Goal: Transaction & Acquisition: Purchase product/service

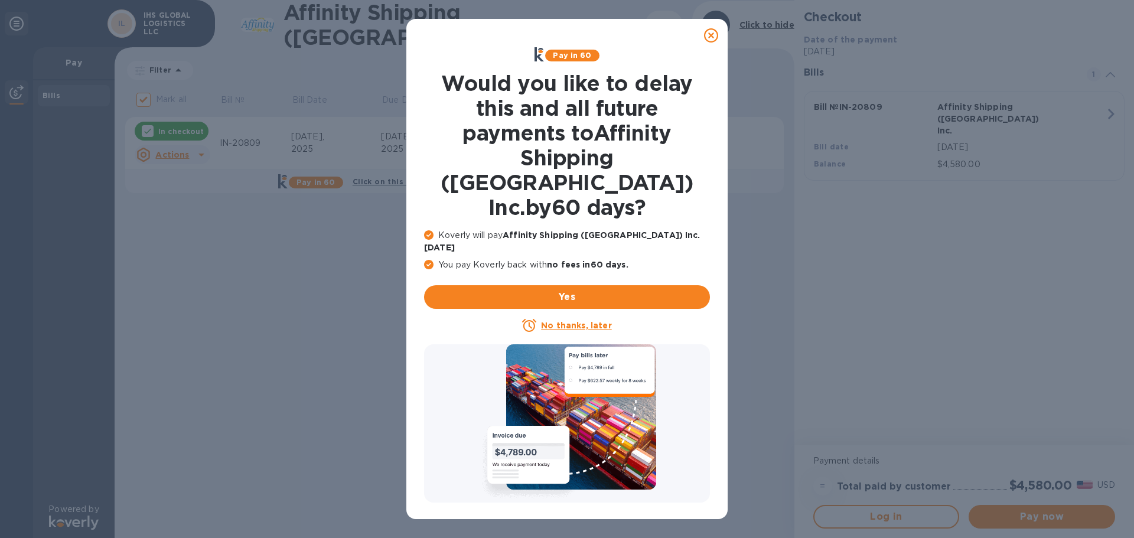
click at [708, 34] on icon at bounding box center [711, 35] width 14 height 14
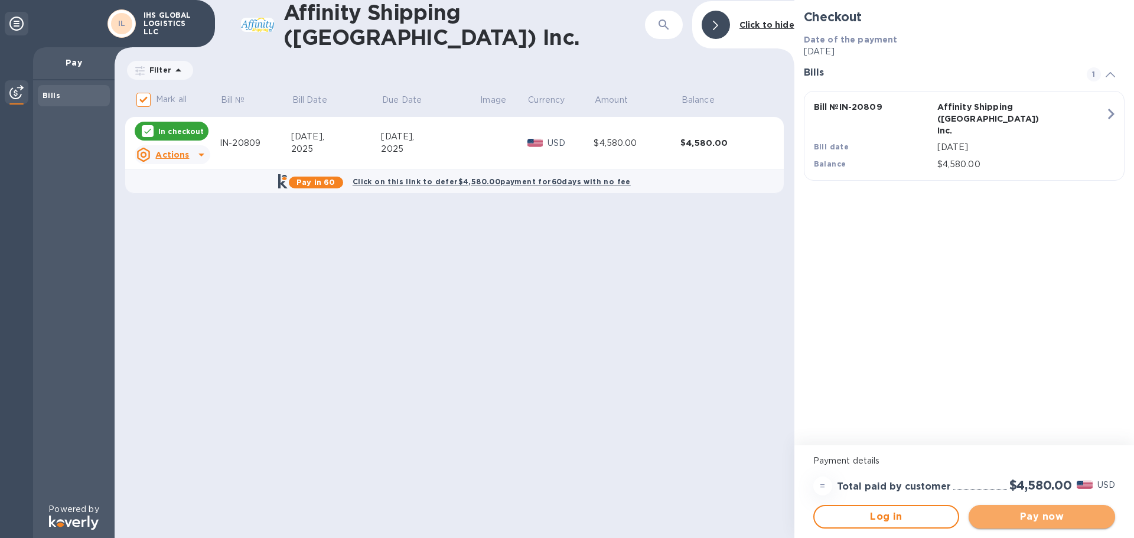
click at [1031, 523] on span "Pay now" at bounding box center [1042, 517] width 128 height 14
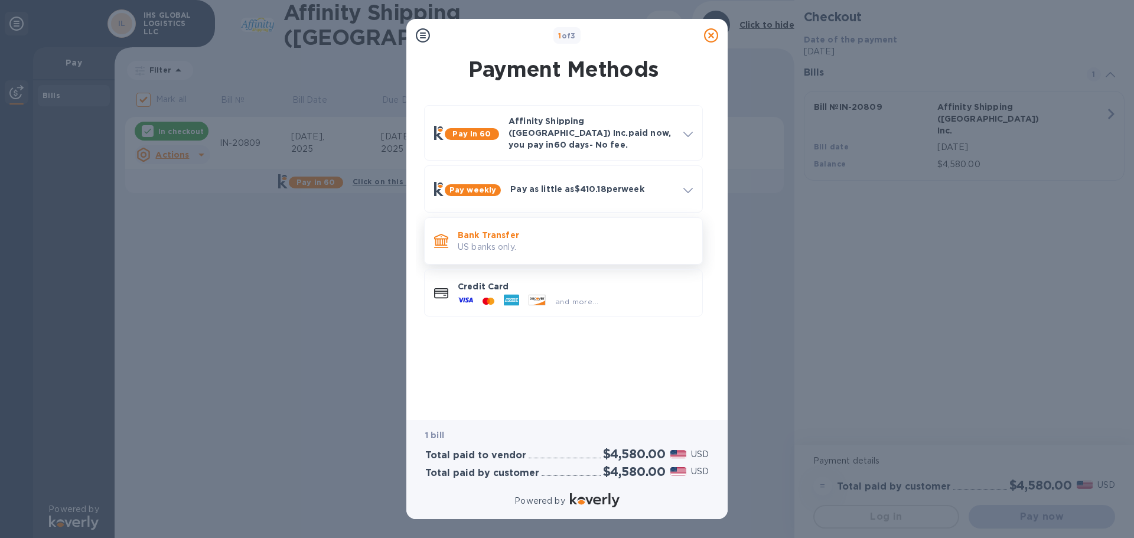
click at [567, 229] on p "Bank Transfer" at bounding box center [575, 235] width 235 height 12
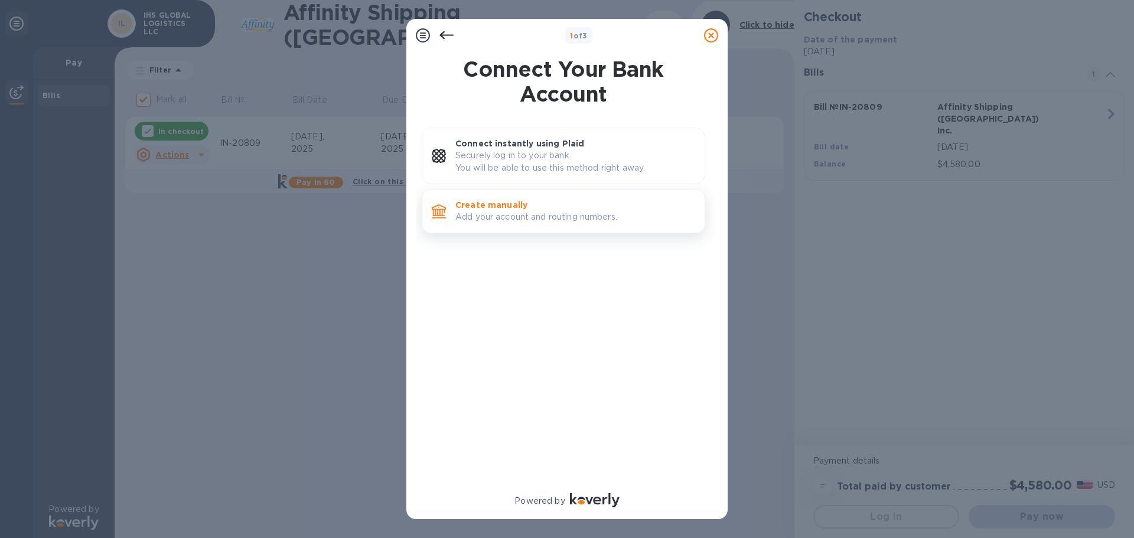
click at [525, 214] on p "Add your account and routing numbers." at bounding box center [576, 217] width 240 height 12
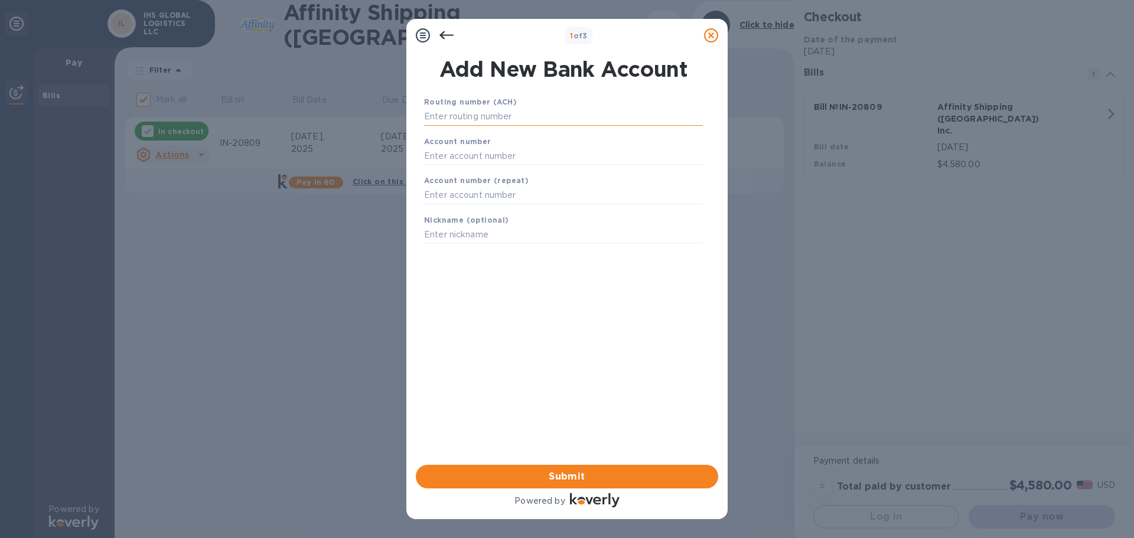
click at [545, 120] on input "text" at bounding box center [563, 117] width 279 height 18
type input "322070381"
type input "8005013456"
type input "0"
type input "8005013456"
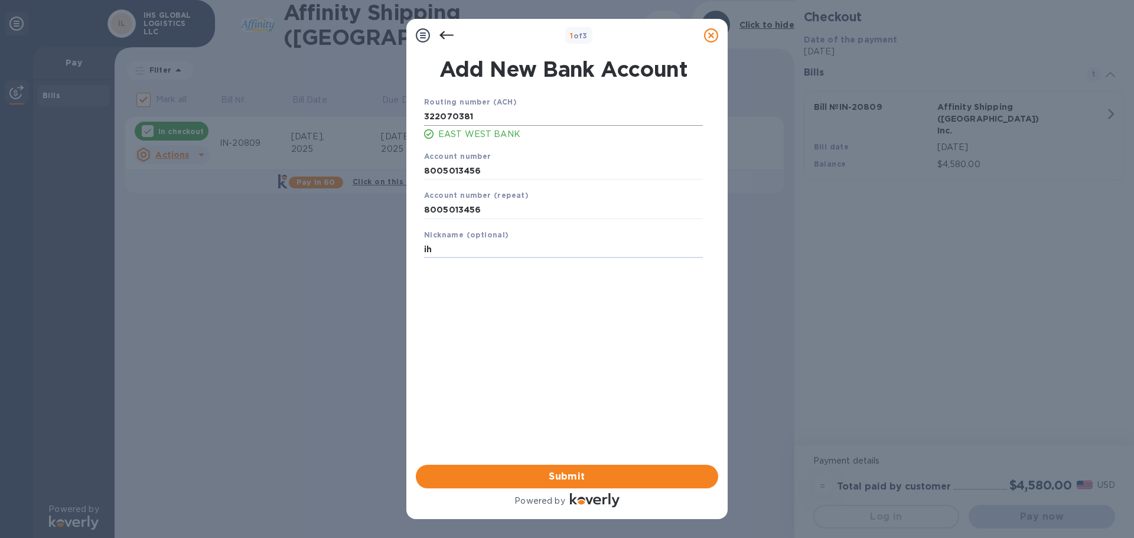
type input "i"
type input "IHS GLOBAL LOGISTICS"
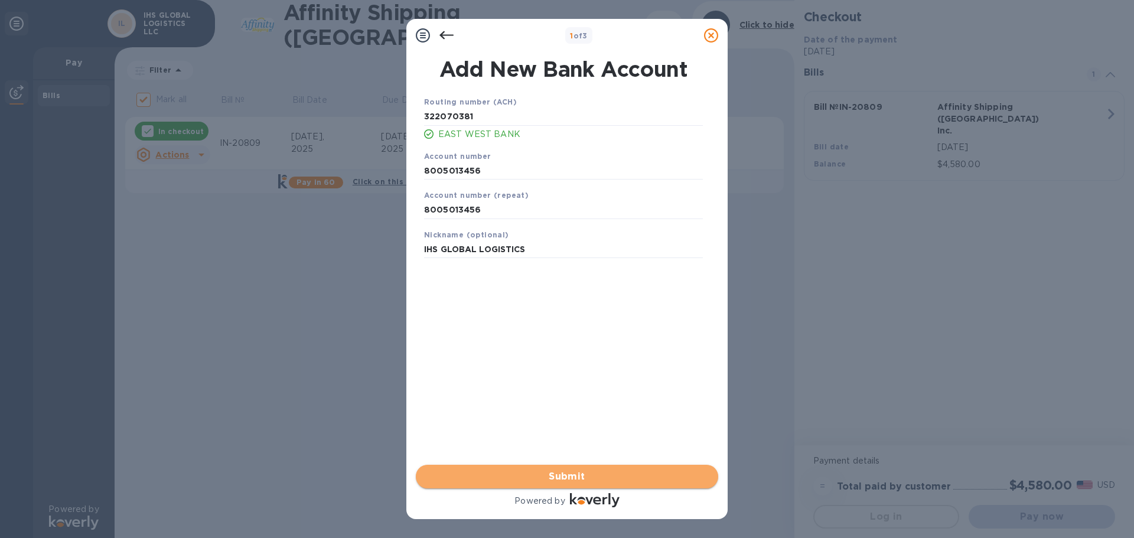
click at [591, 477] on span "Submit" at bounding box center [567, 477] width 284 height 14
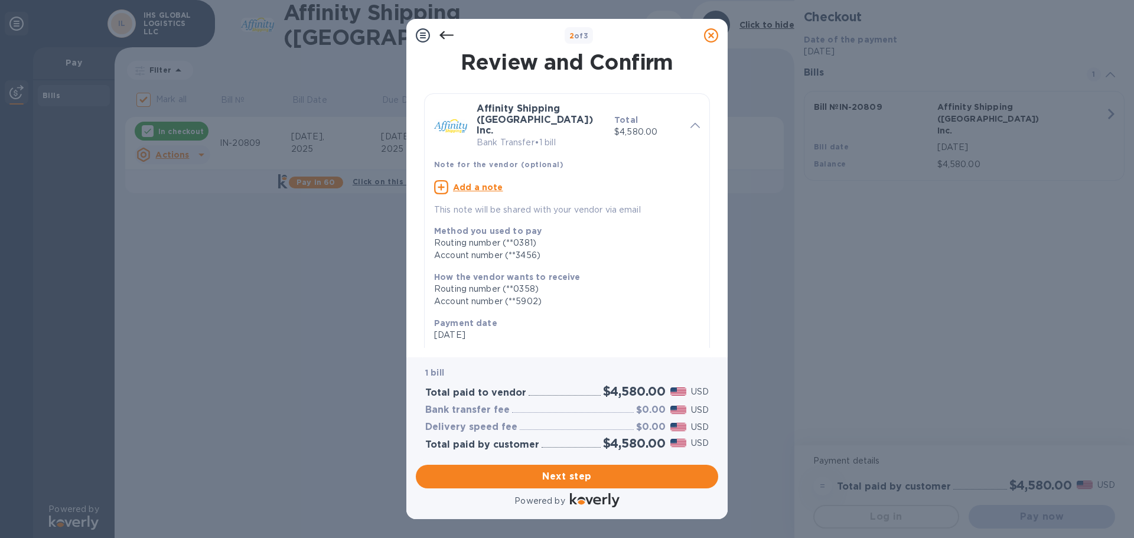
click at [480, 183] on u "Add a note" at bounding box center [478, 187] width 50 height 9
click at [467, 180] on div "x" at bounding box center [557, 189] width 247 height 18
type textarea "i"
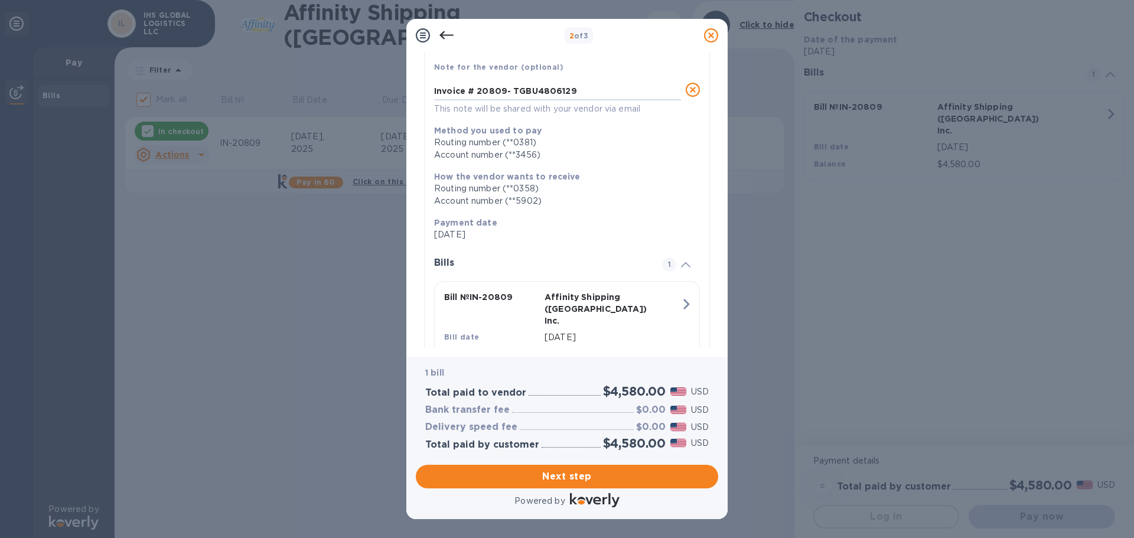
scroll to position [116, 0]
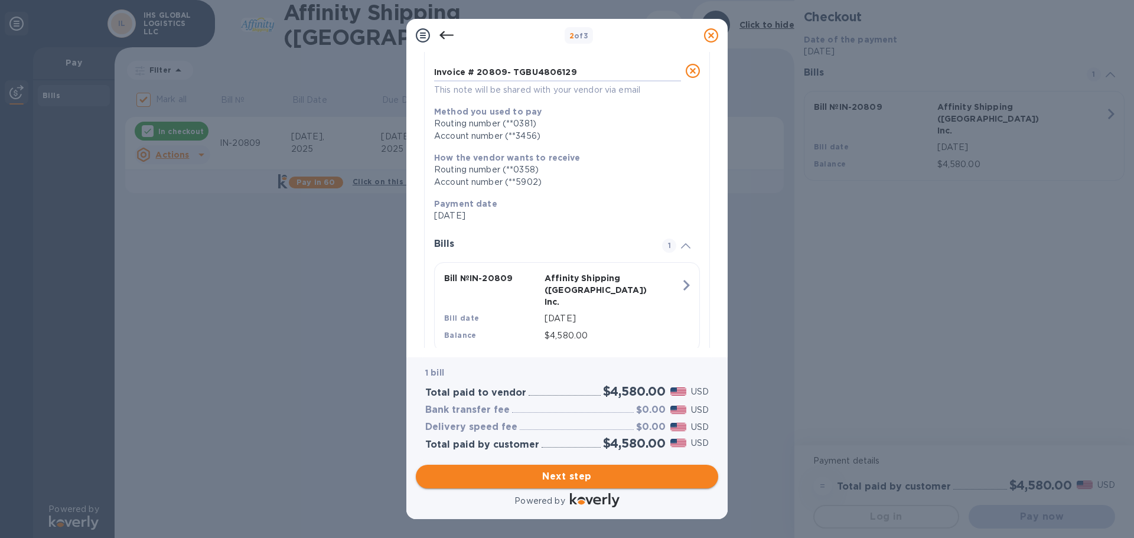
type textarea "Invoice # 20809- TGBU4806129"
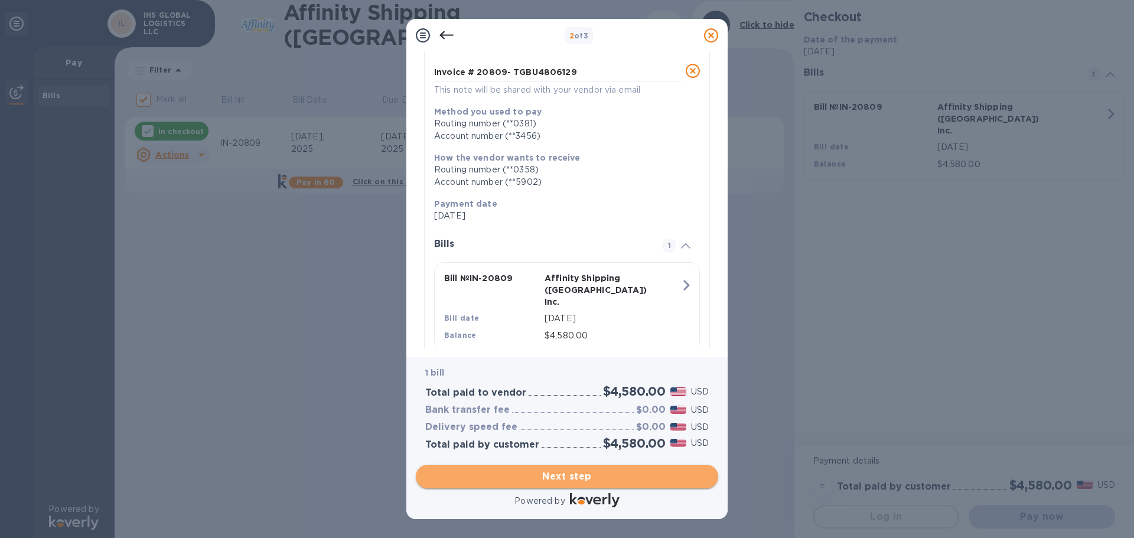
click at [565, 481] on span "Next step" at bounding box center [567, 477] width 284 height 14
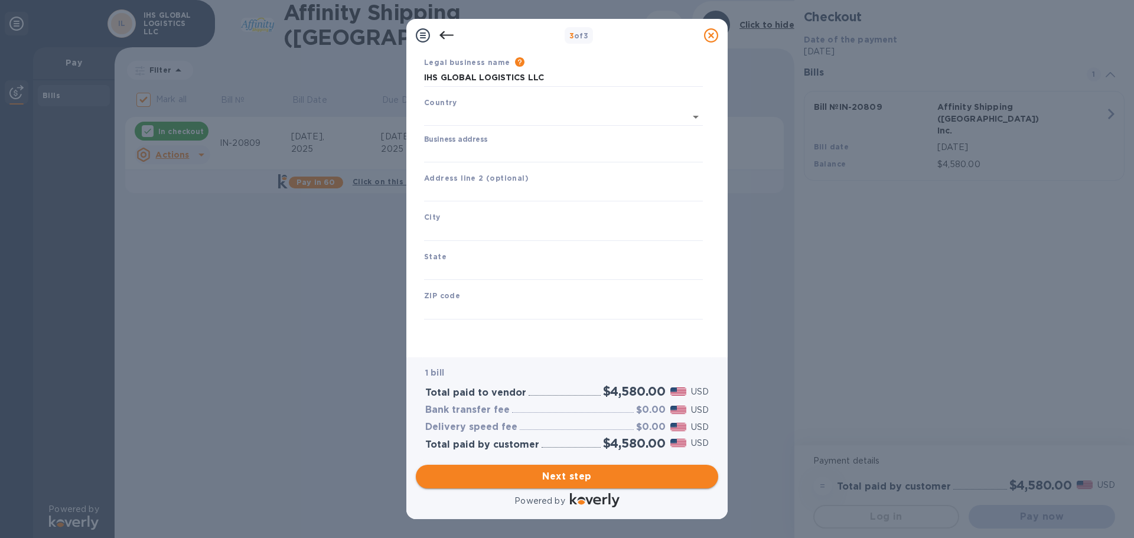
type input "[GEOGRAPHIC_DATA]"
click at [540, 146] on input "Business address" at bounding box center [563, 154] width 279 height 18
type input "[STREET_ADDRESS]"
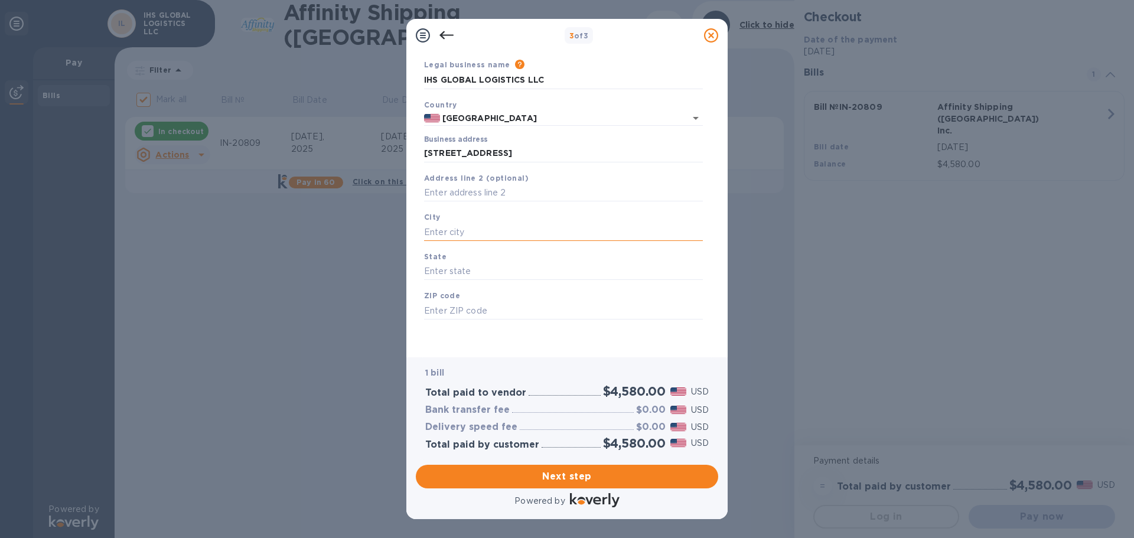
click at [531, 233] on input "text" at bounding box center [563, 232] width 279 height 18
type input "[GEOGRAPHIC_DATA]"
type input "CA"
type input "90716"
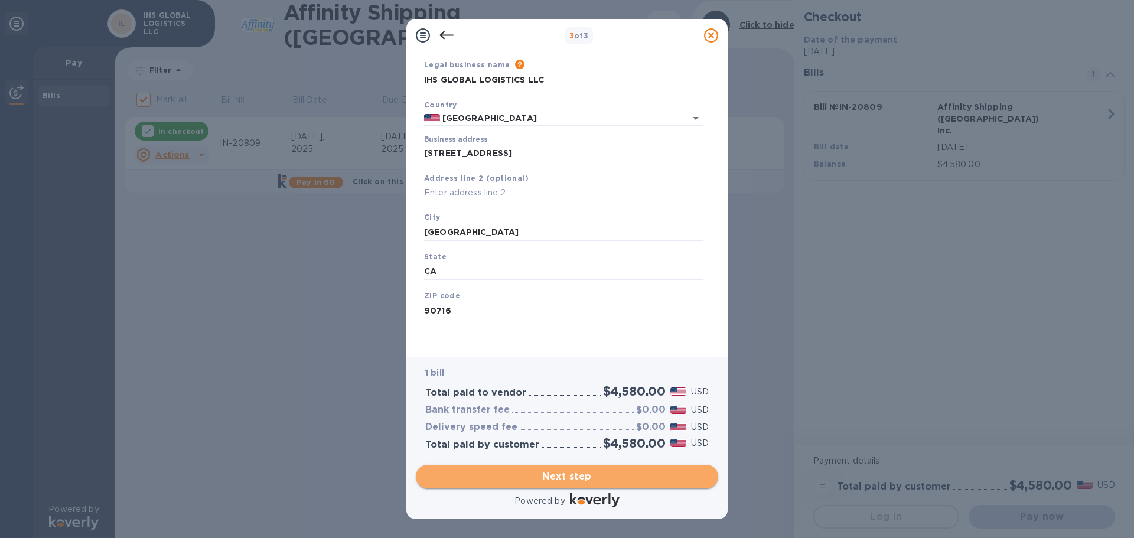
click at [607, 484] on button "Next step" at bounding box center [567, 477] width 303 height 24
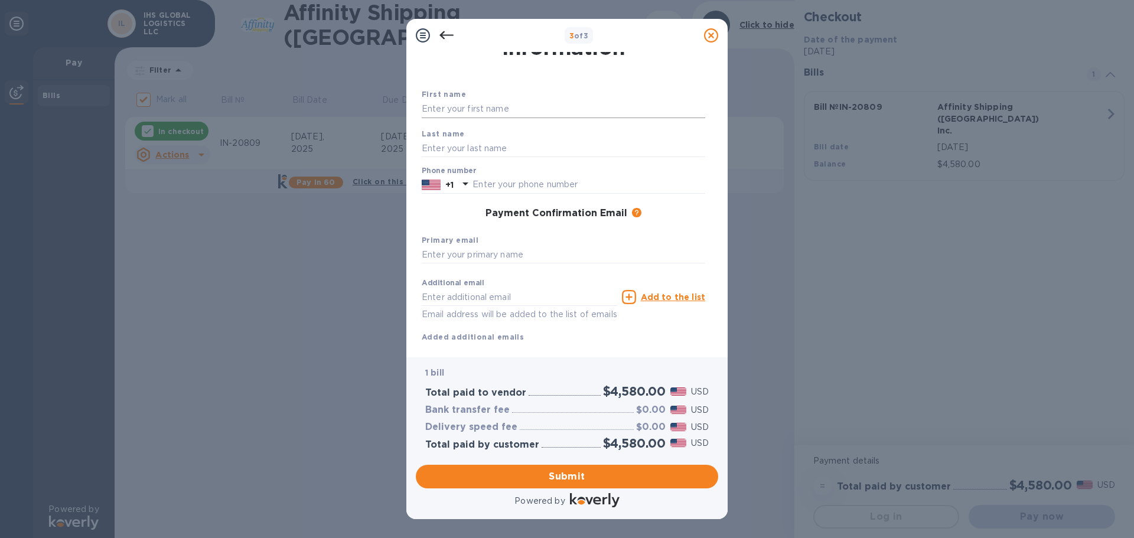
click at [526, 111] on input "text" at bounding box center [564, 109] width 284 height 18
type input "[PERSON_NAME]"
type input "5626079799"
drag, startPoint x: 522, startPoint y: 303, endPoint x: 243, endPoint y: 271, distance: 281.4
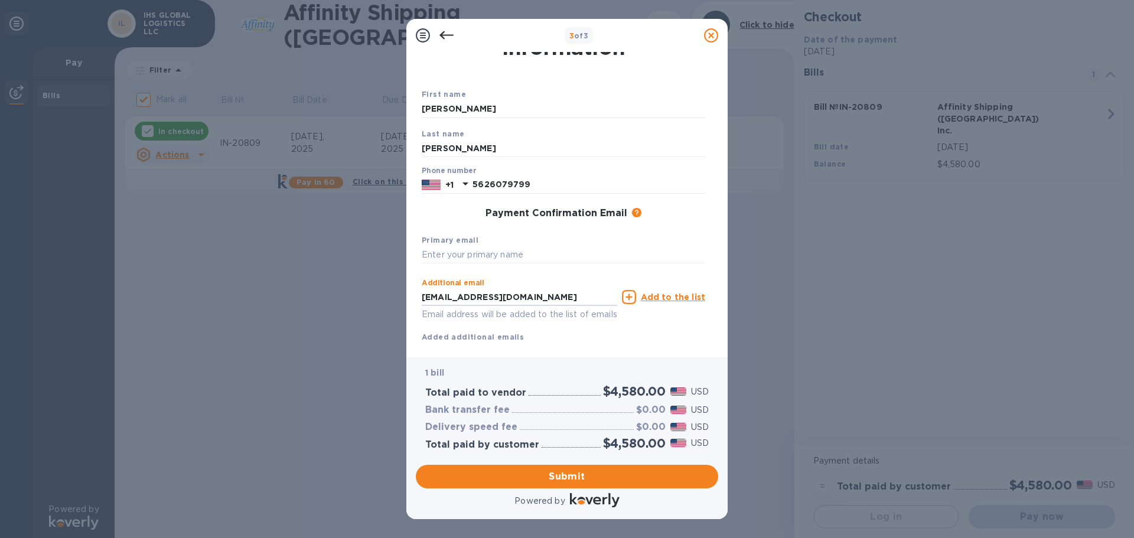
click at [256, 298] on div "3 of 3 Payment Contact Information First name [PERSON_NAME] Last name [PERSON_N…" at bounding box center [567, 269] width 1134 height 538
type input "[PERSON_NAME][EMAIL_ADDRESS][DOMAIN_NAME]"
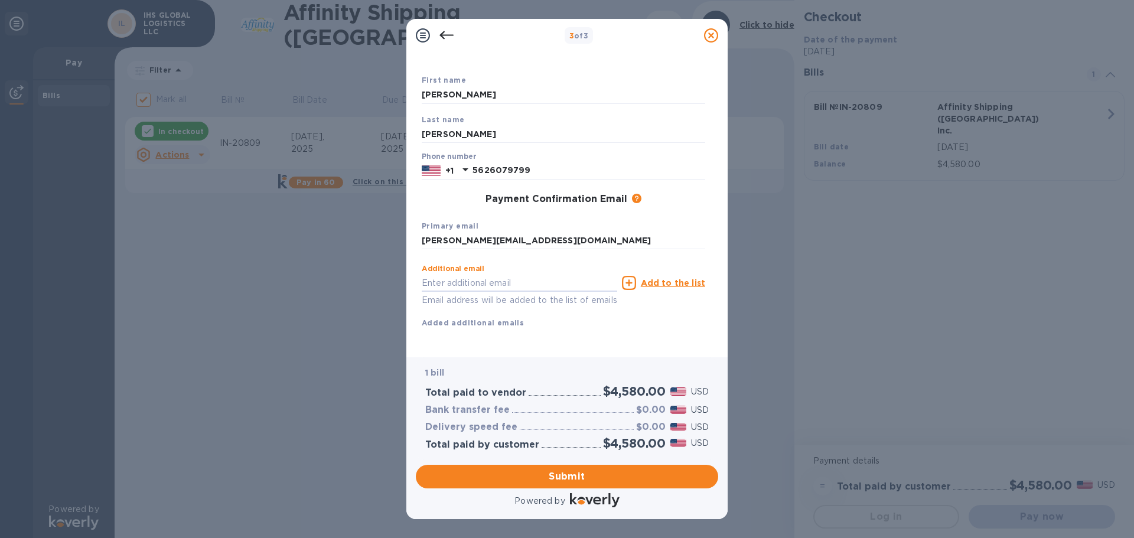
scroll to position [67, 0]
click at [602, 482] on span "Submit" at bounding box center [567, 477] width 284 height 14
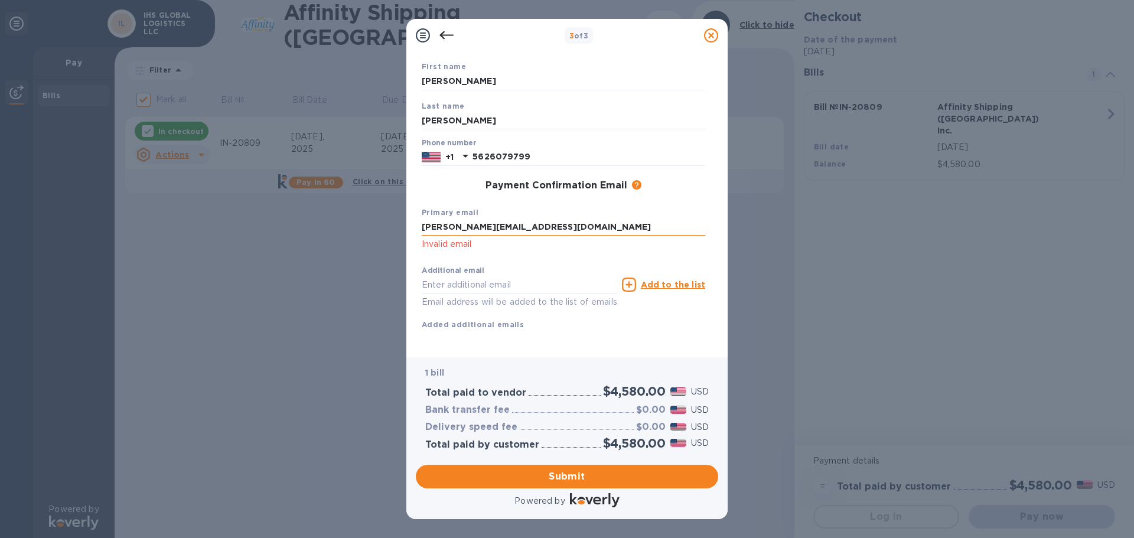
click at [531, 229] on input "[PERSON_NAME][EMAIL_ADDRESS][DOMAIN_NAME]" at bounding box center [564, 228] width 284 height 18
drag, startPoint x: 538, startPoint y: 226, endPoint x: 255, endPoint y: 218, distance: 283.1
click at [255, 218] on div "3 of 3 Payment Contact Information First name [PERSON_NAME] Last name [PERSON_N…" at bounding box center [567, 269] width 1134 height 538
type input "[PERSON_NAME][EMAIL_ADDRESS][DOMAIN_NAME]"
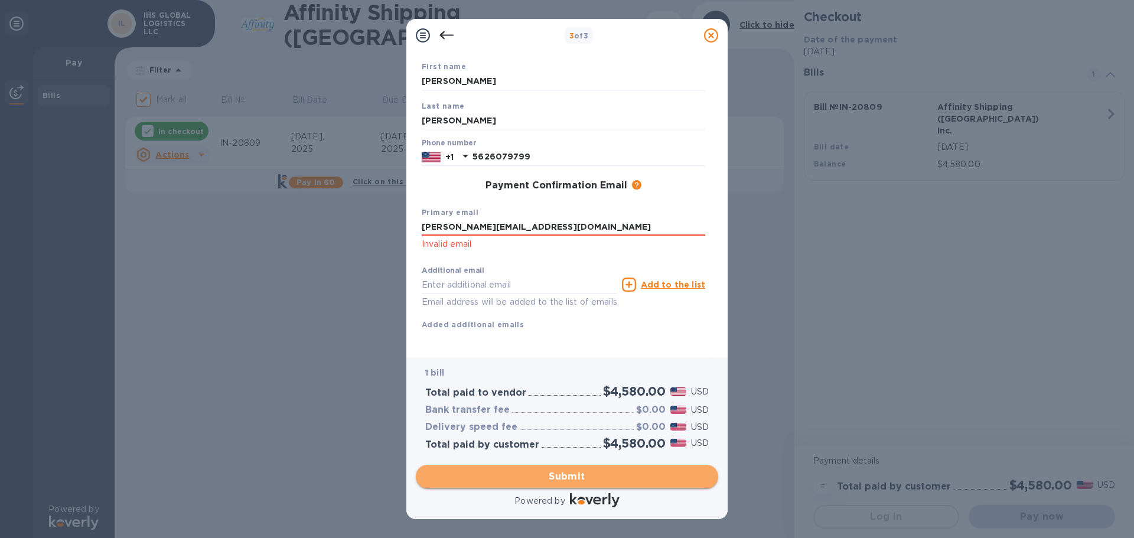
click at [610, 473] on span "Submit" at bounding box center [567, 477] width 284 height 14
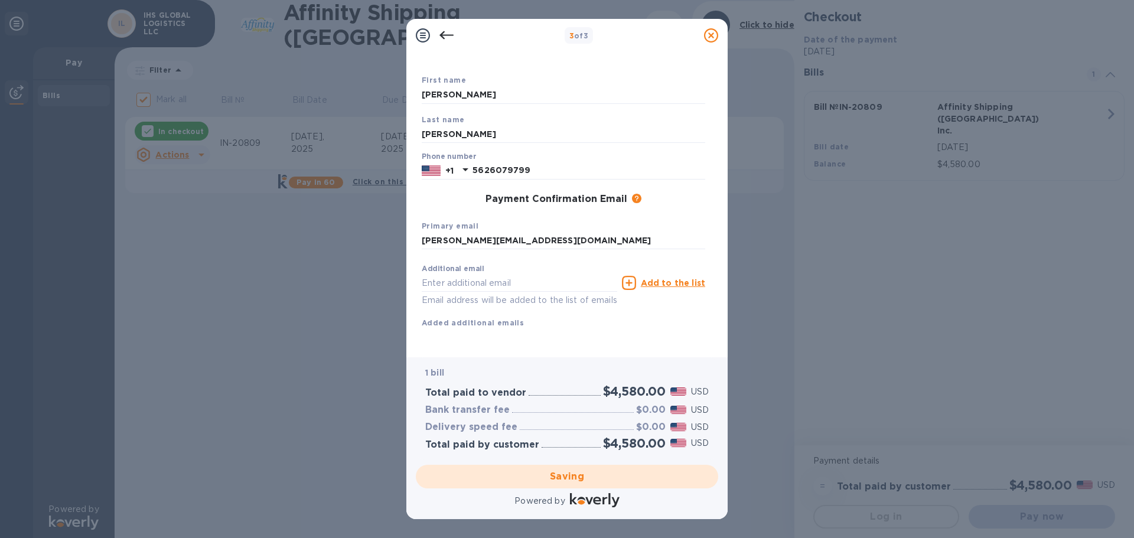
checkbox input "false"
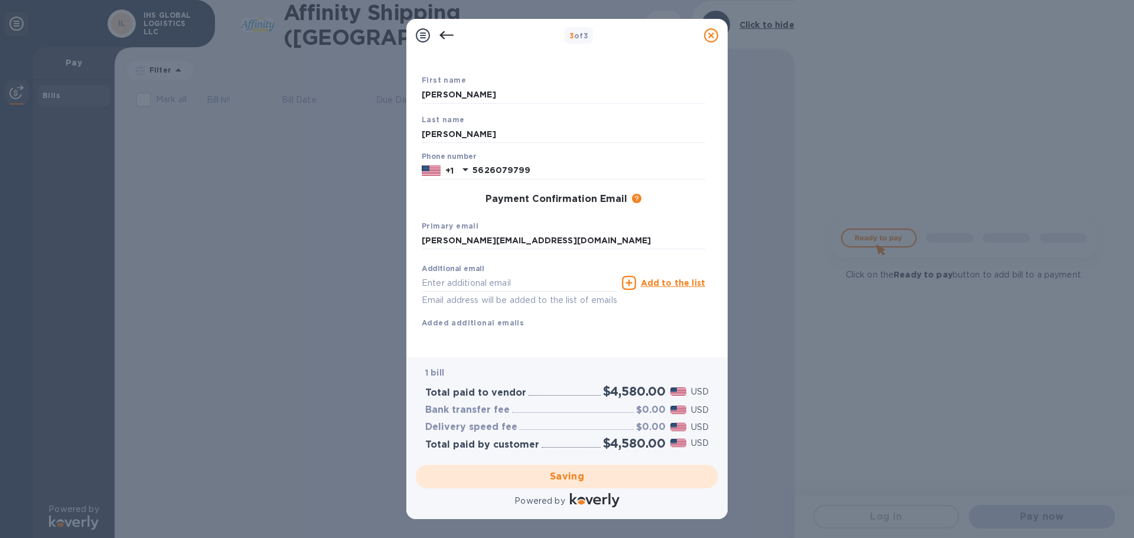
scroll to position [0, 0]
